Goal: Task Accomplishment & Management: Use online tool/utility

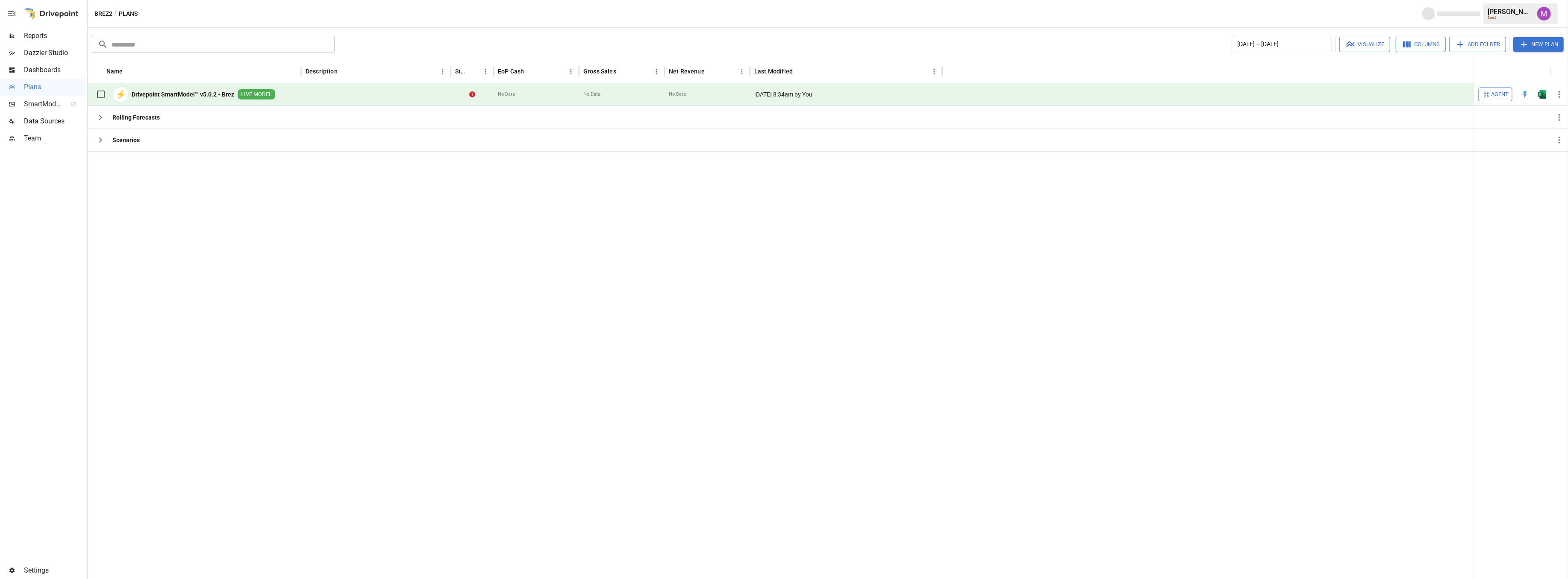
click at [1558, 97] on icon "button" at bounding box center [1559, 94] width 10 height 10
click at [1524, 130] on div "Sync to Web App" at bounding box center [1525, 129] width 44 height 10
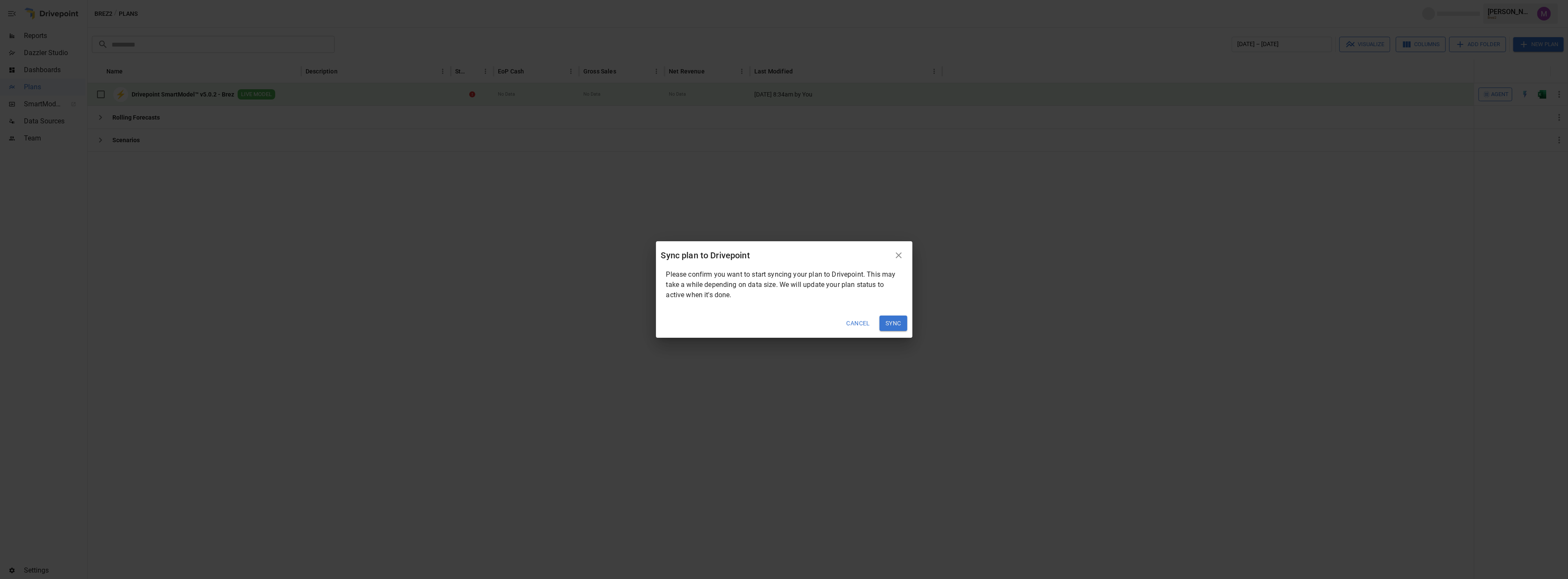
click at [892, 319] on button "Sync" at bounding box center [894, 323] width 28 height 15
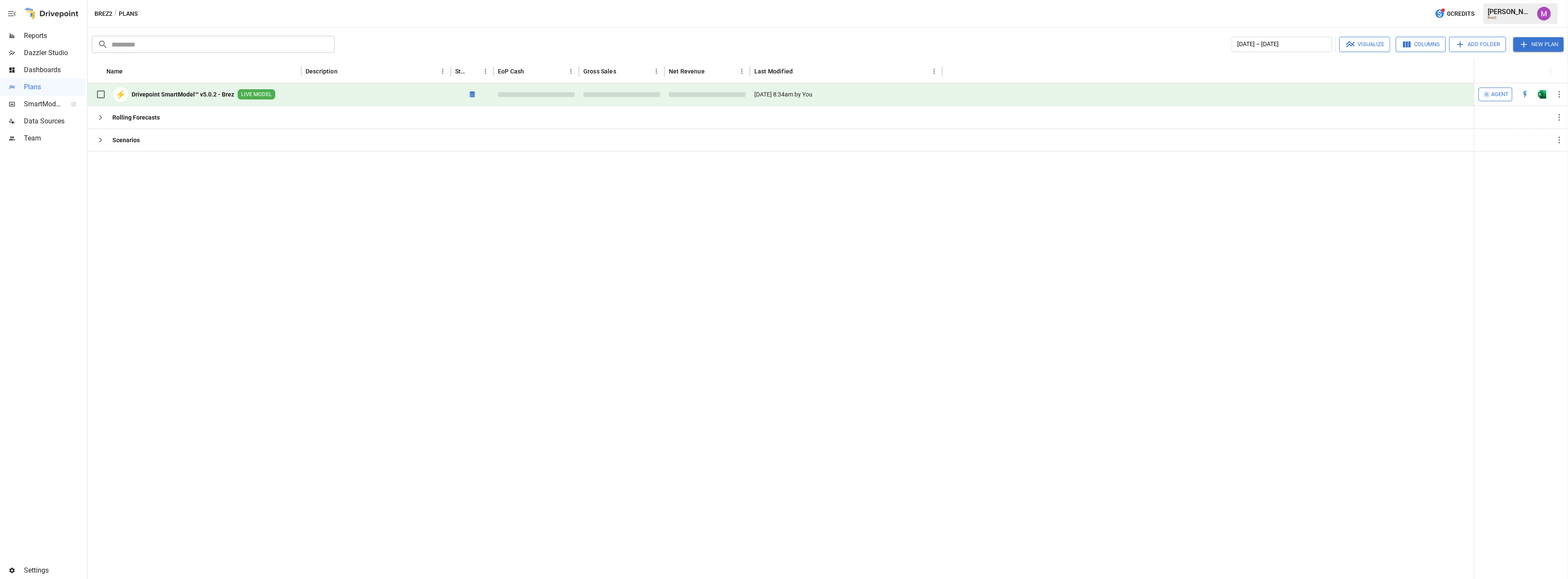
click at [39, 123] on span "Data Sources" at bounding box center [54, 121] width 61 height 10
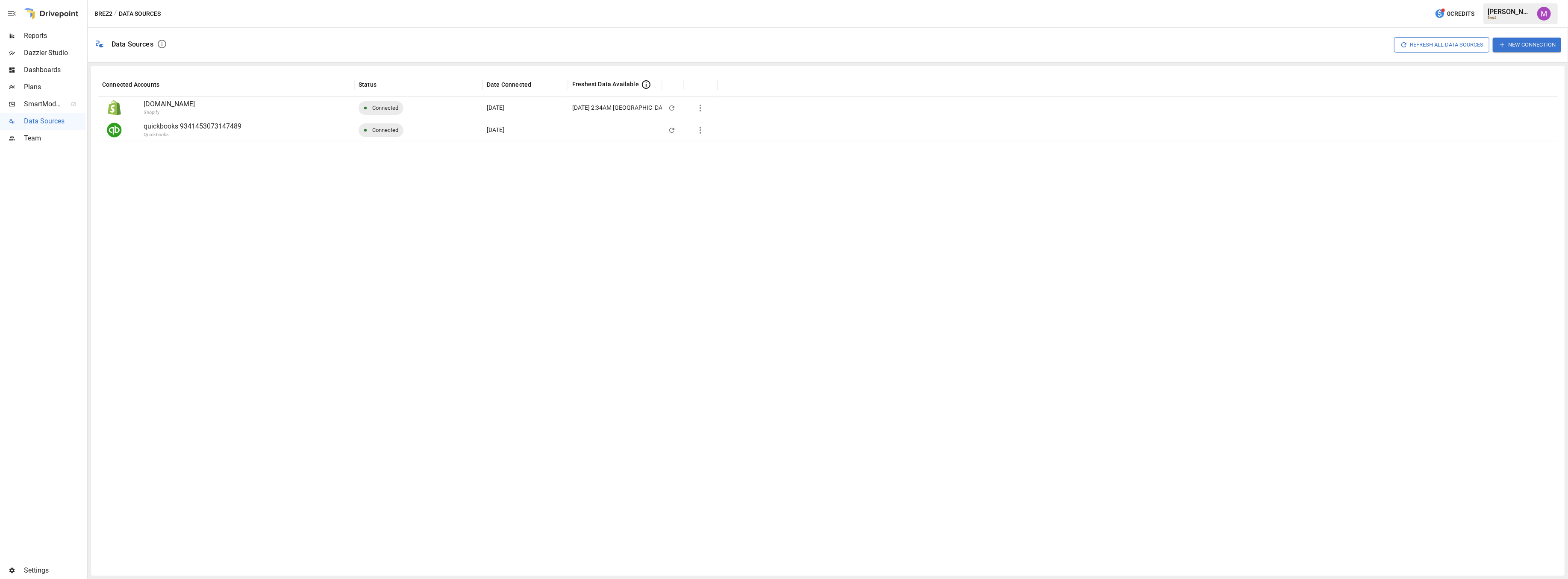
click at [41, 578] on div "Settings" at bounding box center [43, 570] width 85 height 17
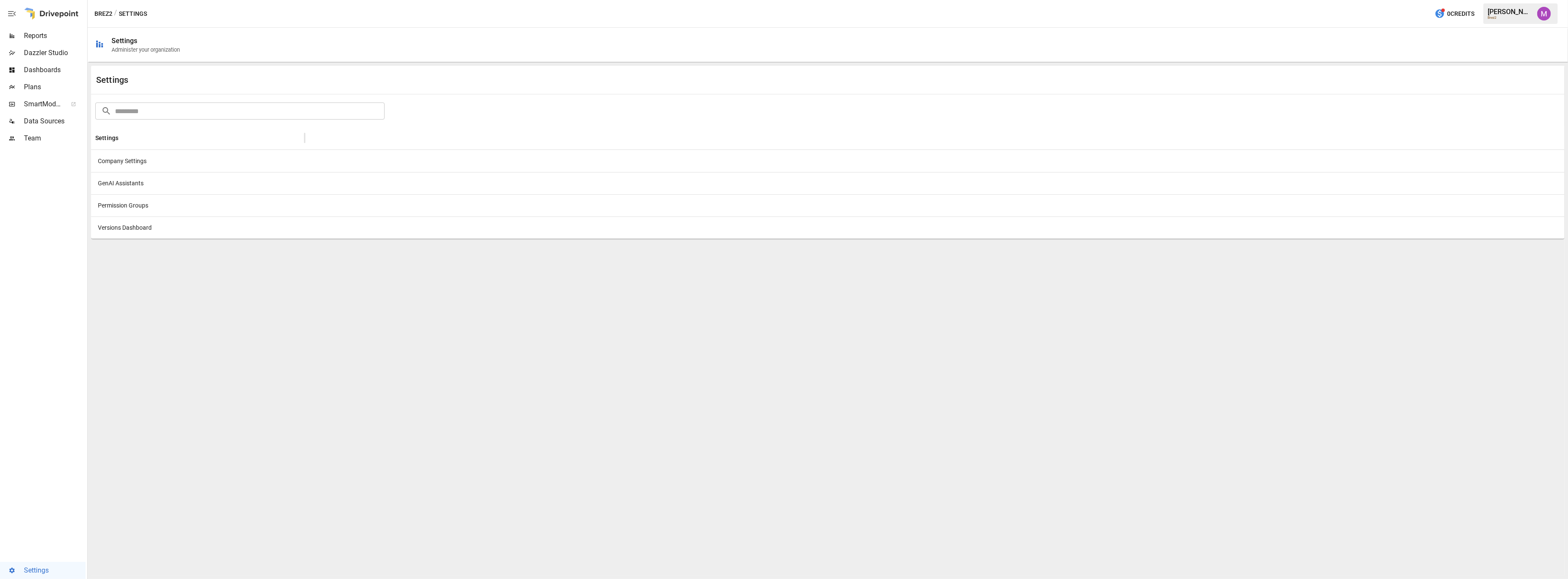
click at [138, 165] on div "Company Settings" at bounding box center [198, 161] width 214 height 23
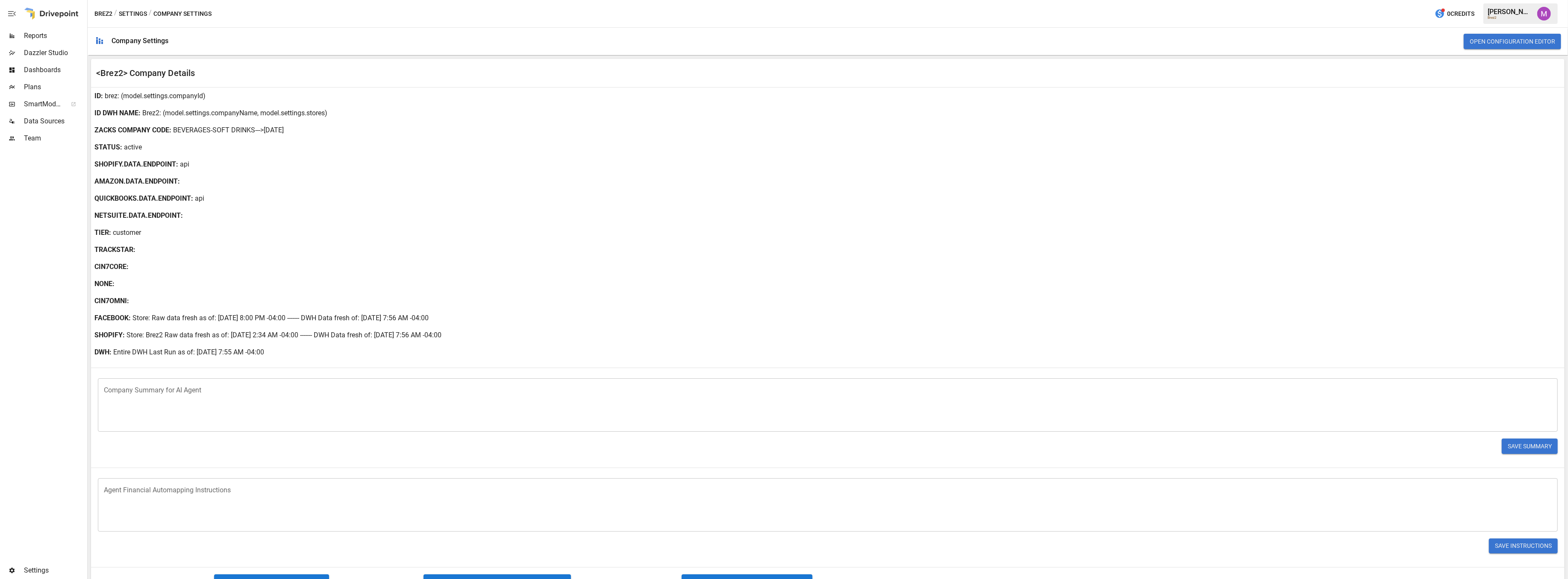
scroll to position [226, 0]
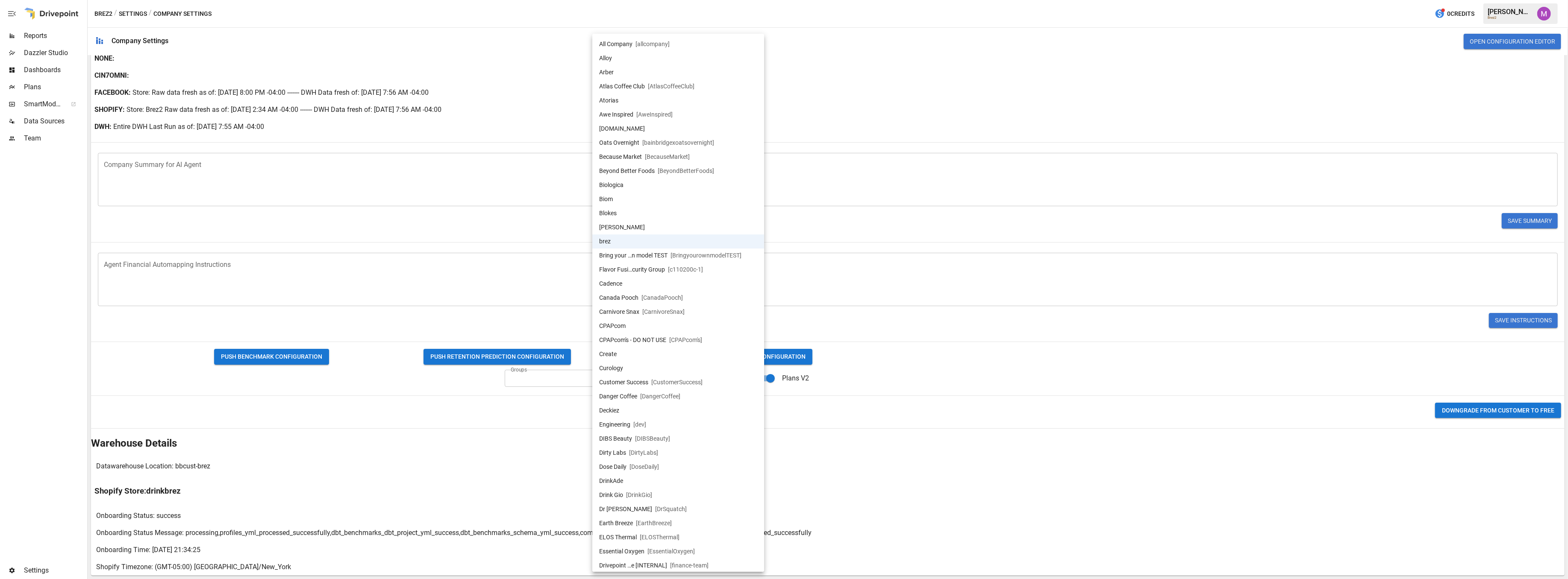
click at [689, 0] on body "Reports Dazzler Studio Dashboards Plans SmartModel ™ Data Sources Team Settings…" at bounding box center [784, 0] width 1568 height 0
click at [947, 426] on div at bounding box center [784, 290] width 1568 height 579
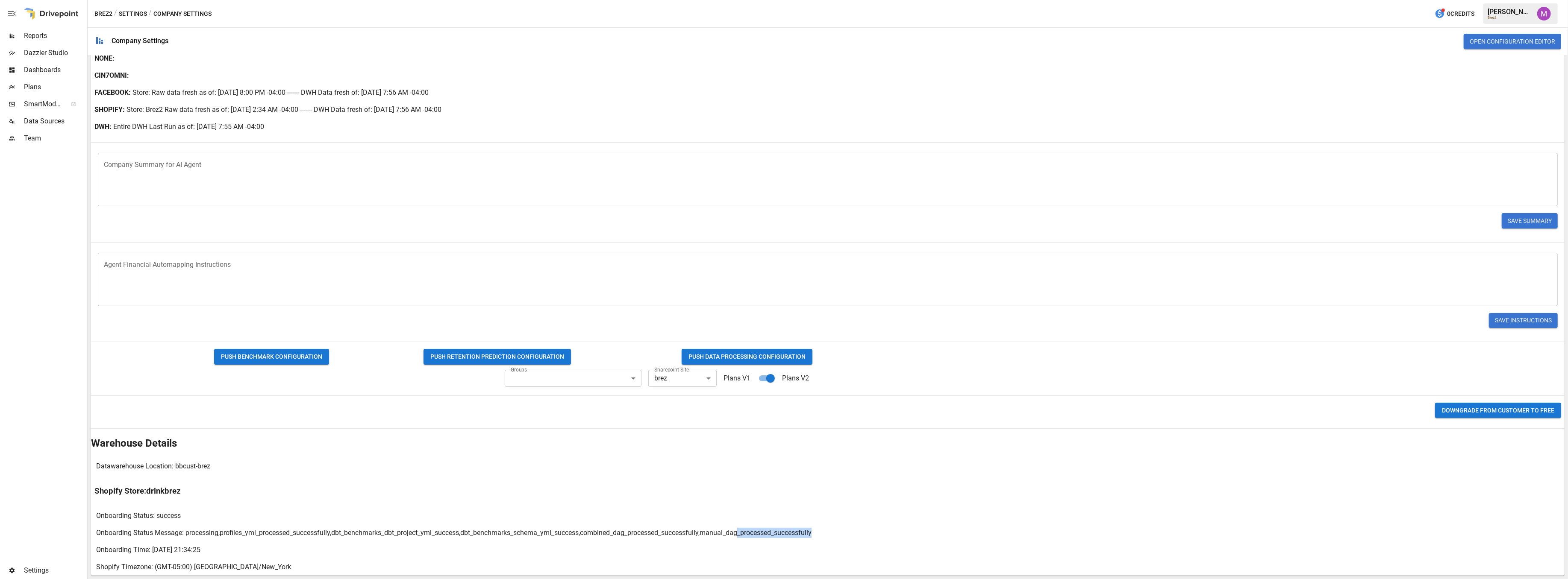
drag, startPoint x: 857, startPoint y: 535, endPoint x: 743, endPoint y: 530, distance: 114.1
click at [743, 530] on div "Onboarding Status Message: processing,profiles_yml_processed_successfully,dbt_b…" at bounding box center [828, 533] width 1474 height 17
click at [743, 530] on p "Onboarding Status Message: processing,profiles_yml_processed_successfully,dbt_b…" at bounding box center [453, 533] width 715 height 10
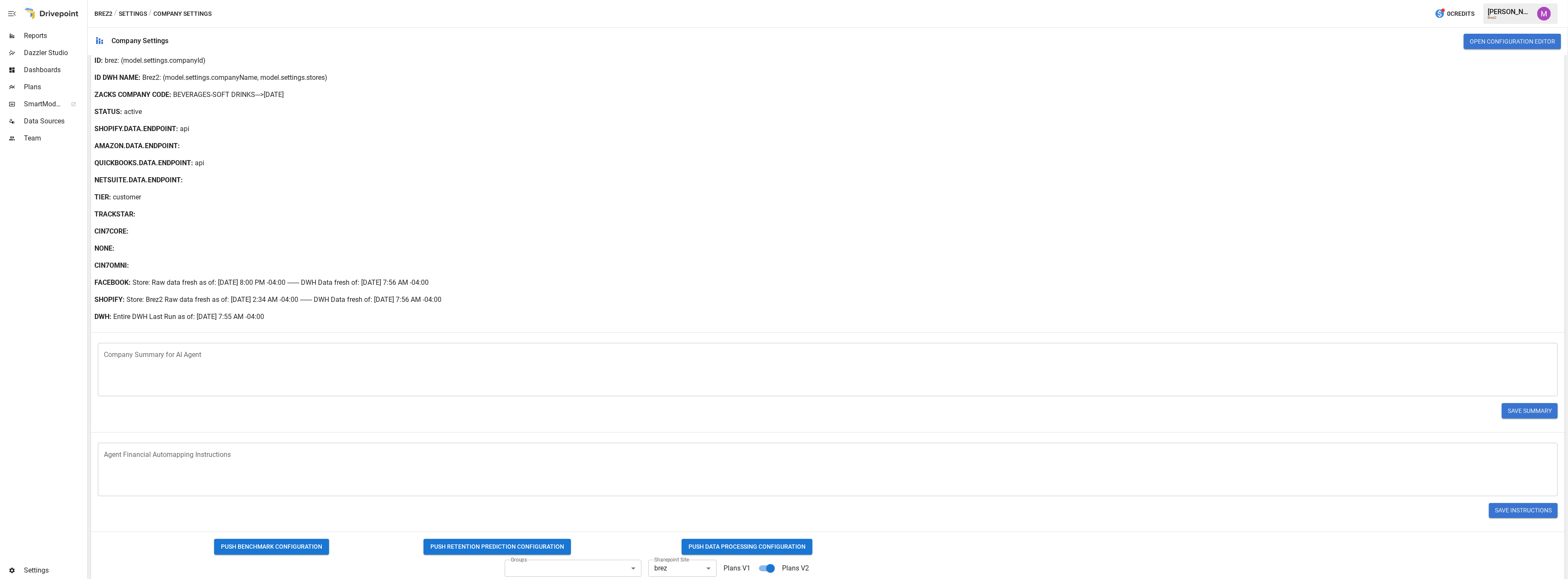
scroll to position [0, 0]
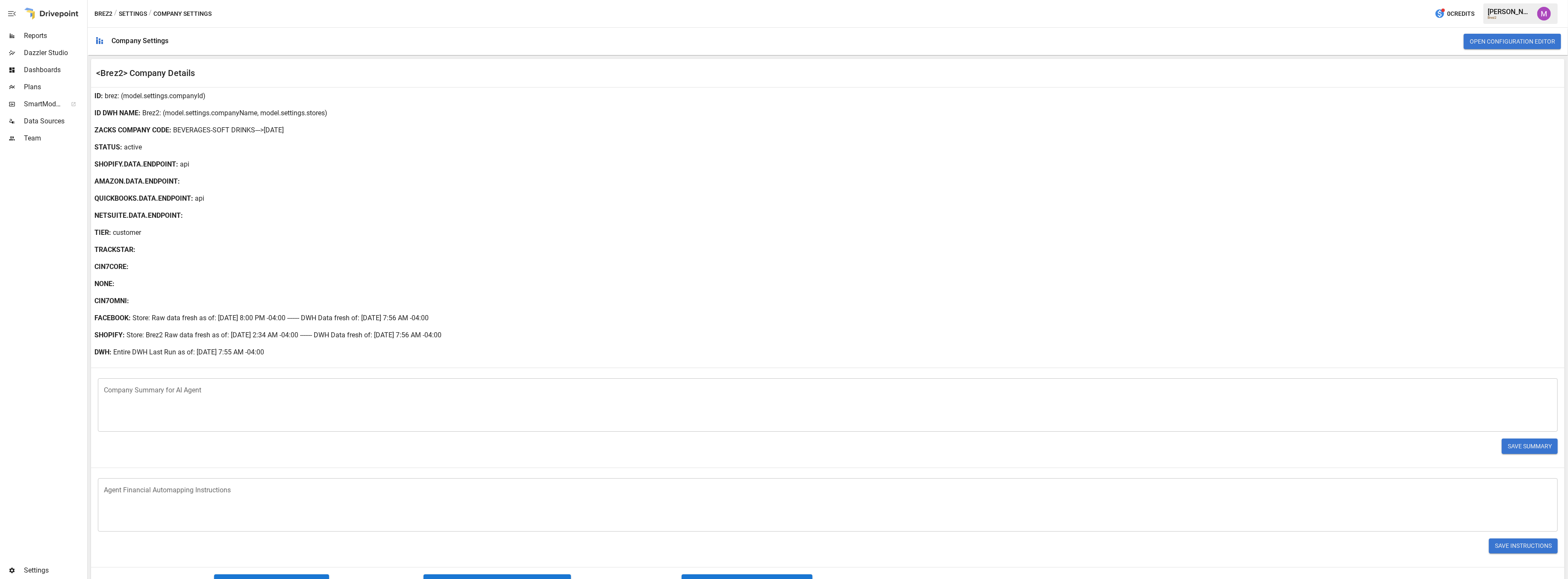
click at [37, 140] on span "Team" at bounding box center [54, 138] width 61 height 10
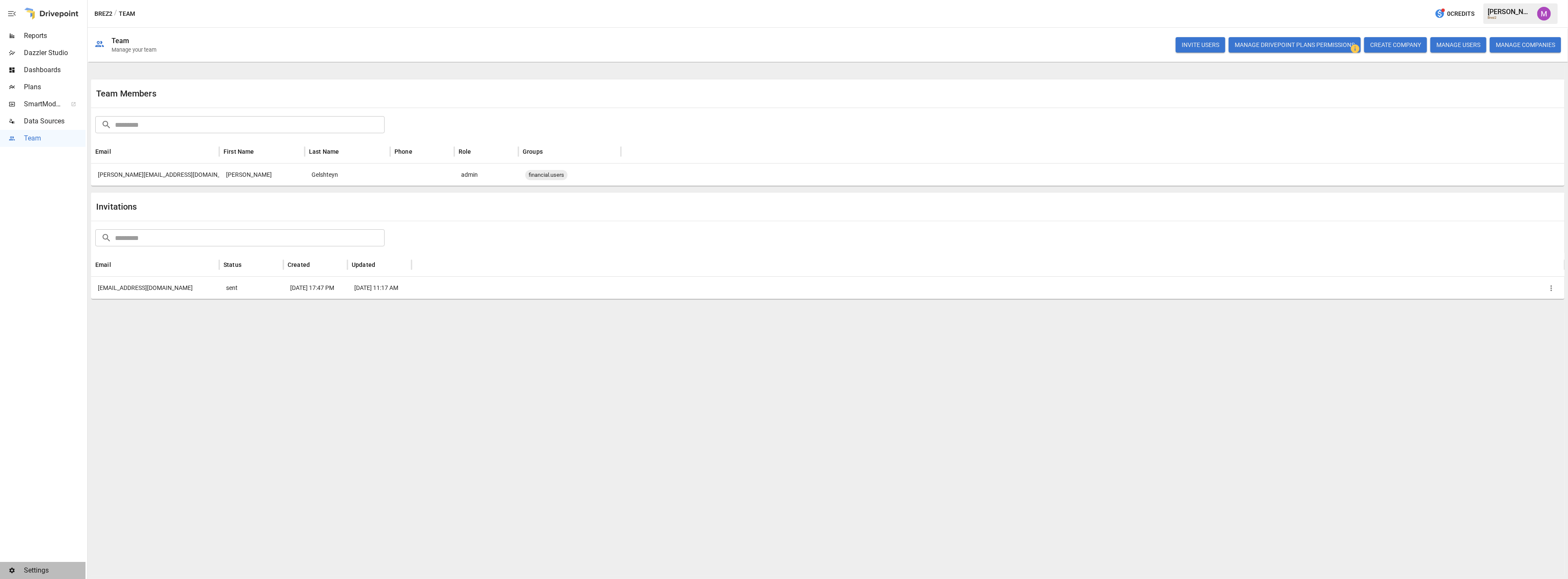
click at [44, 564] on div "Settings" at bounding box center [43, 570] width 85 height 17
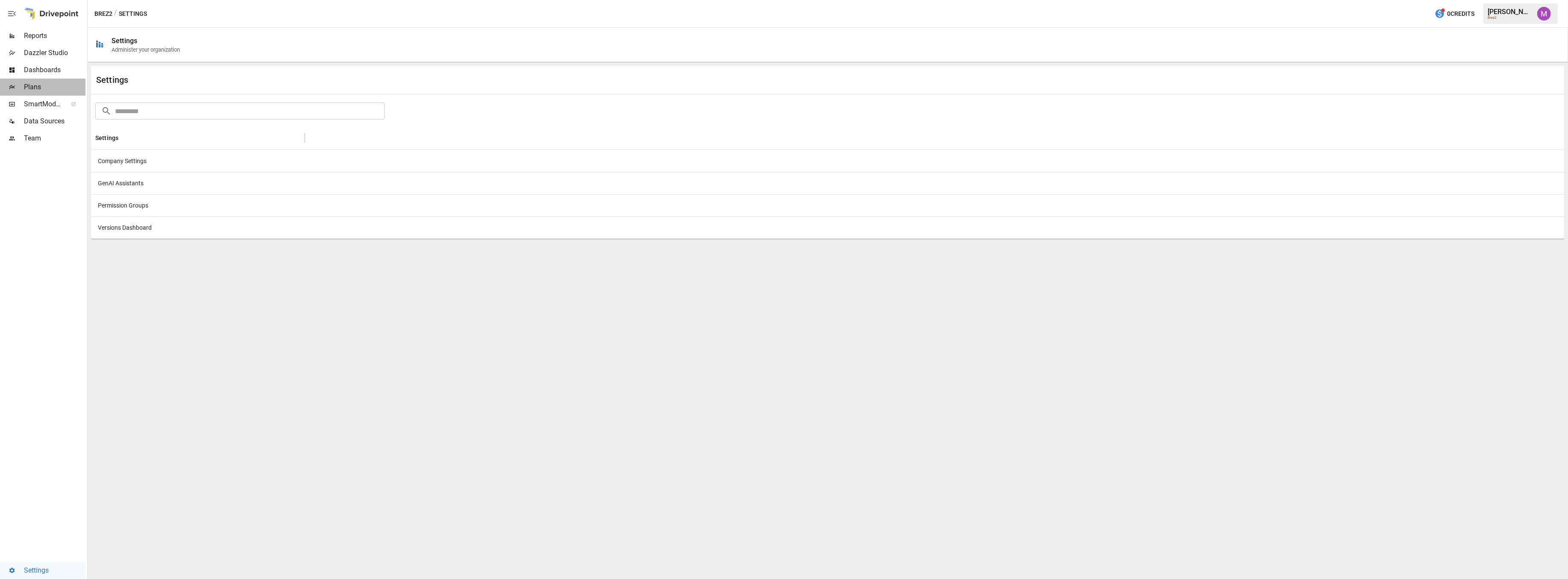
click at [37, 85] on span "Plans" at bounding box center [54, 87] width 61 height 10
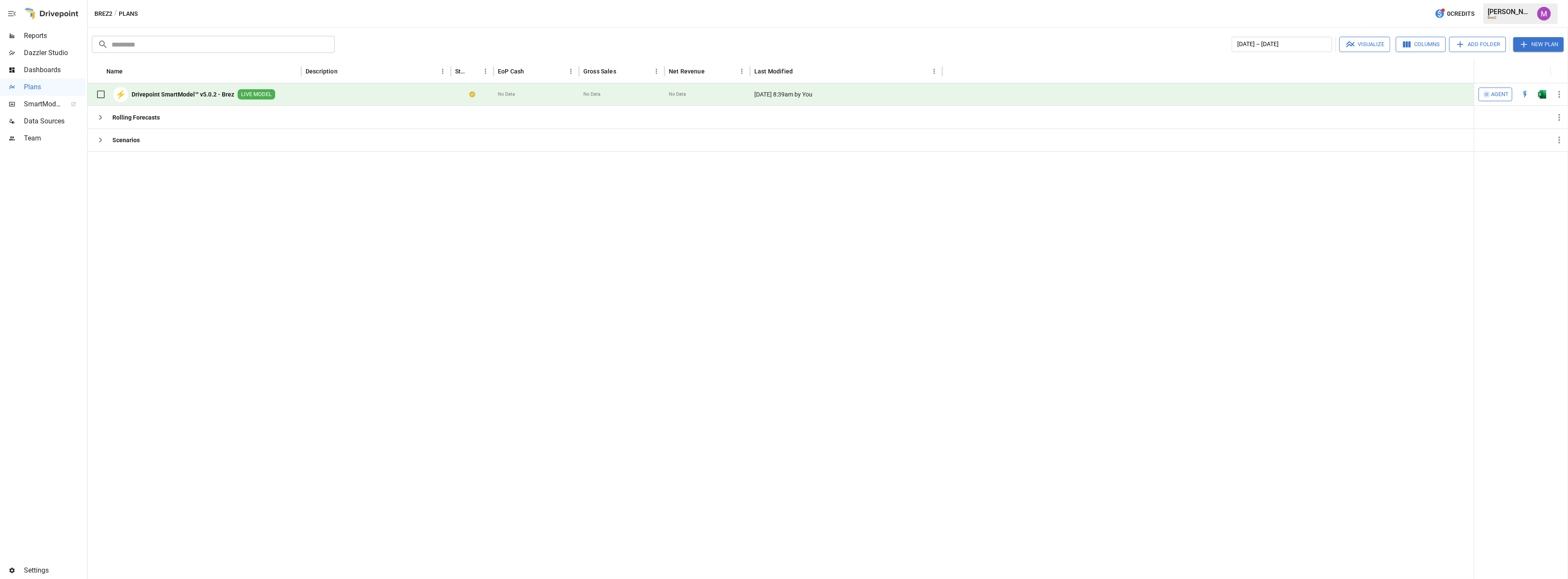
click at [219, 279] on div at bounding box center [781, 366] width 1387 height 428
click at [533, 243] on div at bounding box center [781, 366] width 1387 height 428
click at [1563, 92] on icon "button" at bounding box center [1559, 94] width 10 height 10
click at [1517, 130] on div "Sync to Web App" at bounding box center [1525, 129] width 44 height 10
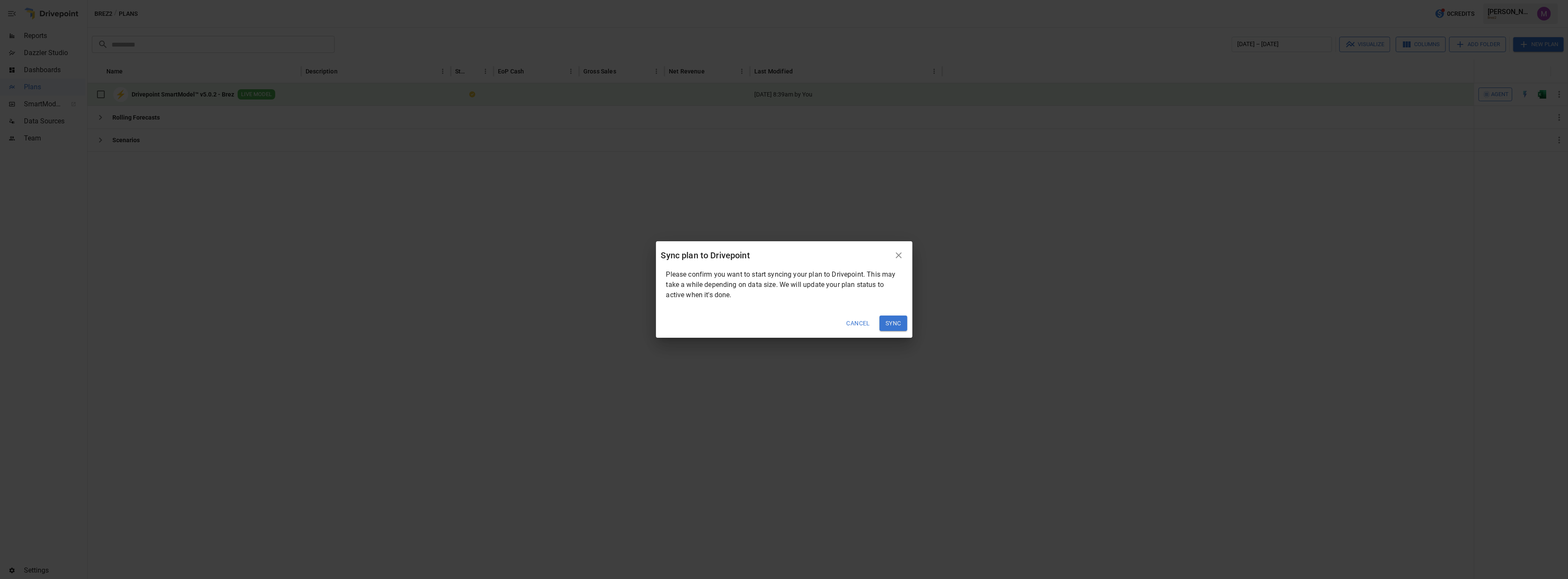
click at [901, 322] on button "Sync" at bounding box center [894, 323] width 28 height 15
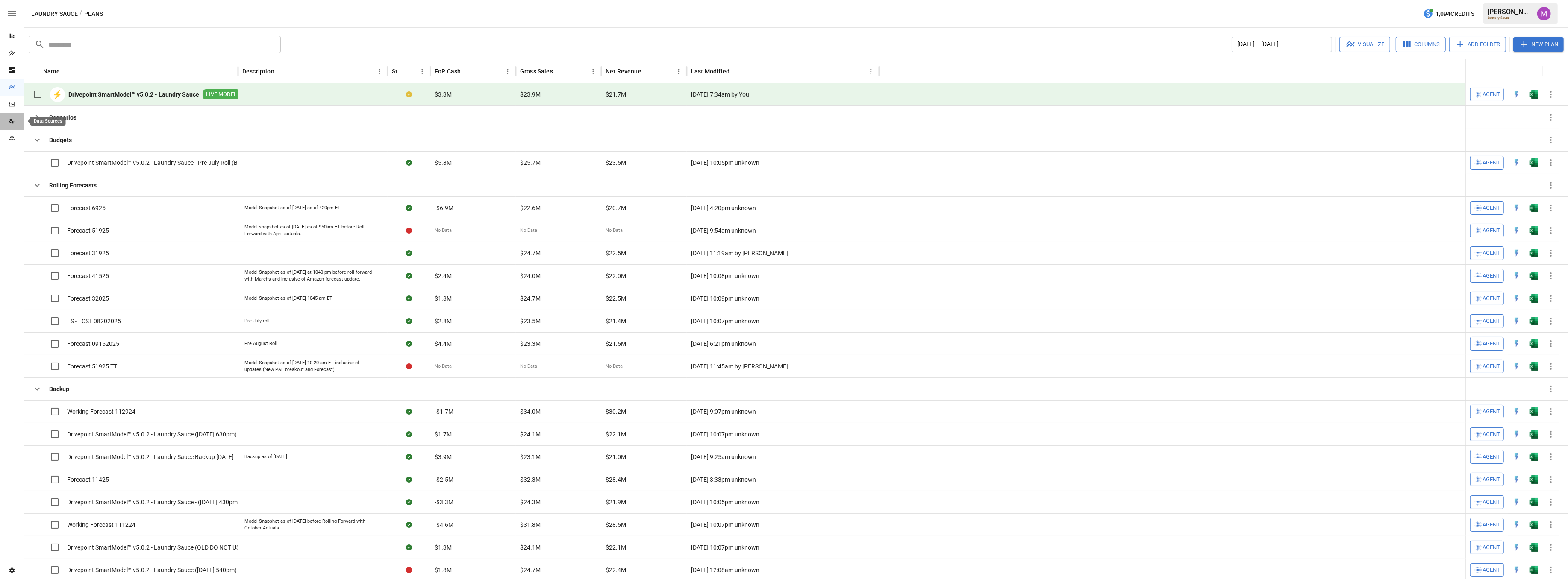
click at [12, 120] on icon "Data Sources" at bounding box center [10, 121] width 2 height 4
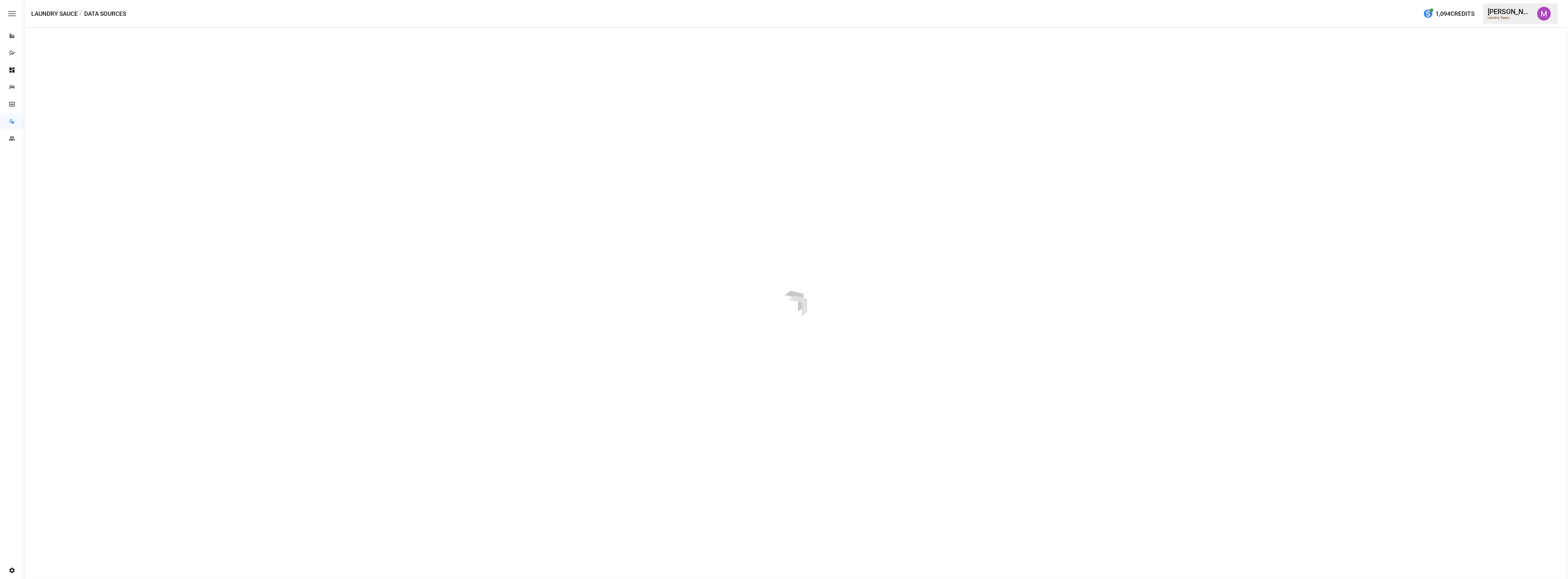
click at [5, 574] on div "Settings" at bounding box center [12, 570] width 24 height 17
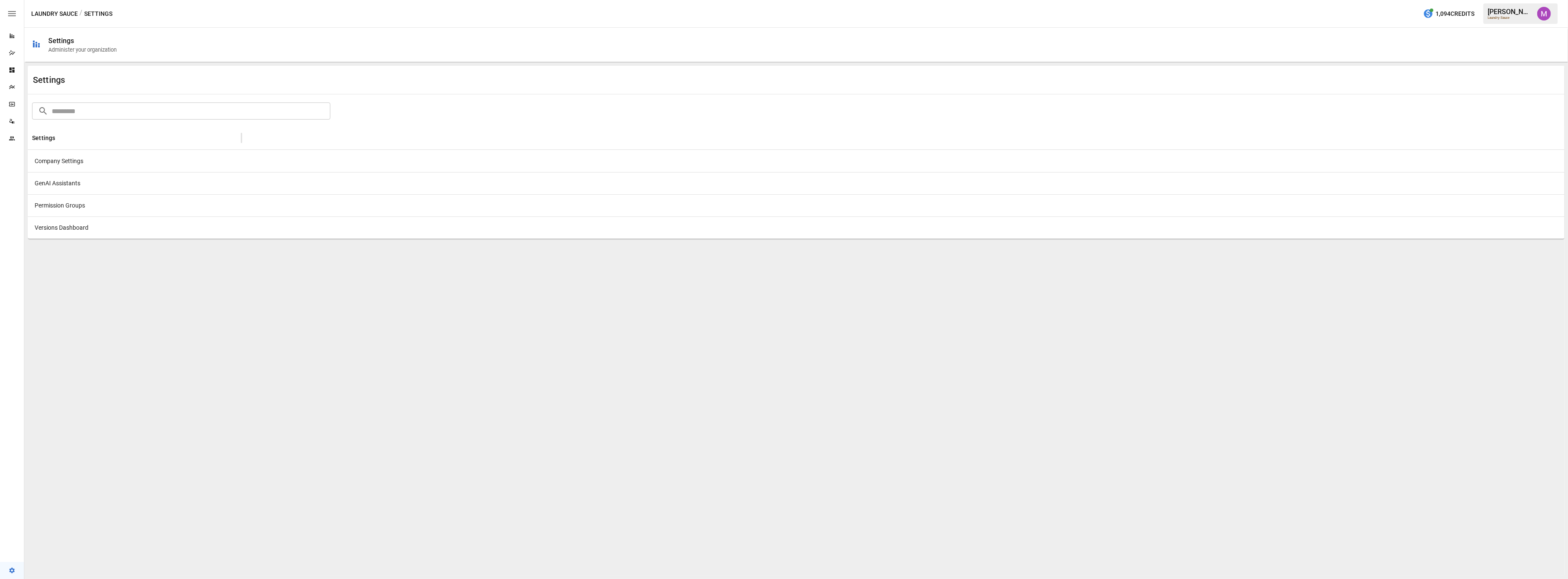
click at [71, 164] on div "Company Settings" at bounding box center [135, 161] width 214 height 23
